Goal: Task Accomplishment & Management: Manage account settings

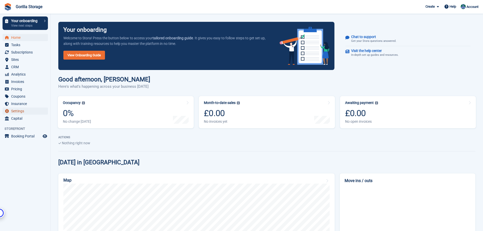
click at [20, 113] on span "Settings" at bounding box center [26, 110] width 30 height 7
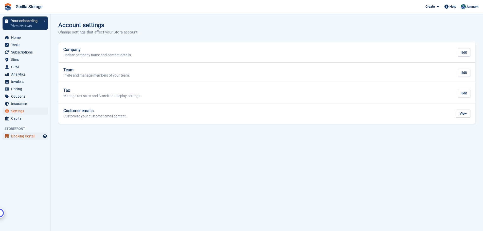
click at [23, 137] on span "Booking Portal" at bounding box center [26, 136] width 30 height 7
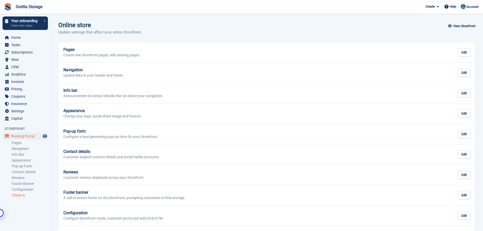
click at [23, 197] on link "Check-in" at bounding box center [30, 195] width 36 height 5
